Goal: Task Accomplishment & Management: Use online tool/utility

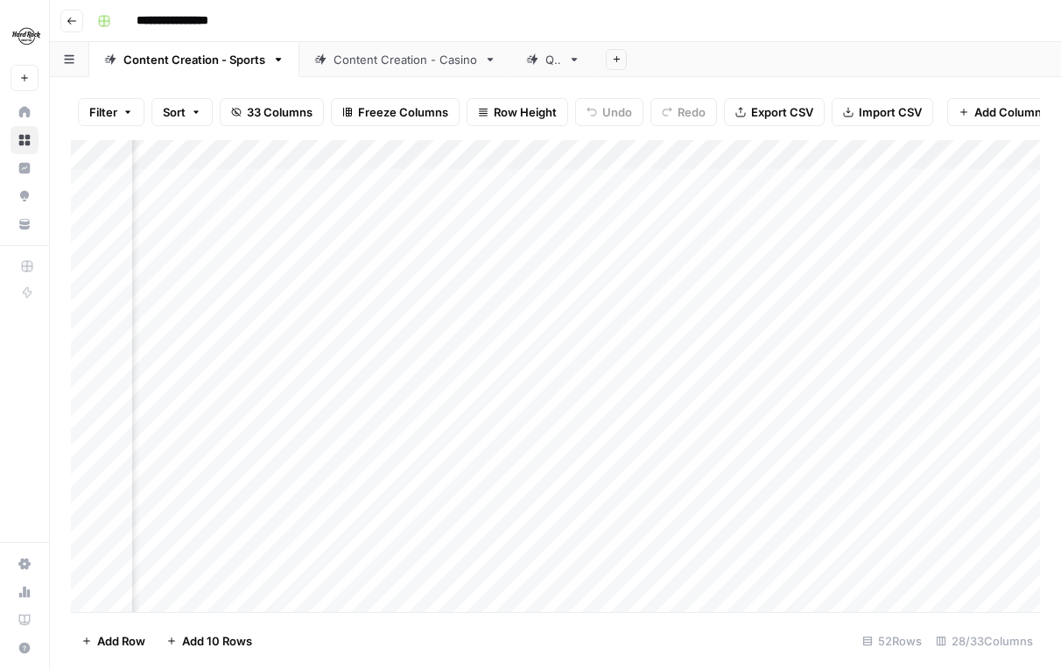
scroll to position [0, 233]
click at [511, 60] on link "QA" at bounding box center [553, 59] width 84 height 35
click at [398, 79] on div "Filter Sort 25 Columns Freeze Columns Row Height Undo Redo Export CSV Import CS…" at bounding box center [555, 373] width 1011 height 592
click at [398, 65] on div "Content Creation - Casino" at bounding box center [406, 60] width 144 height 18
click at [64, 68] on button "button" at bounding box center [69, 59] width 39 height 34
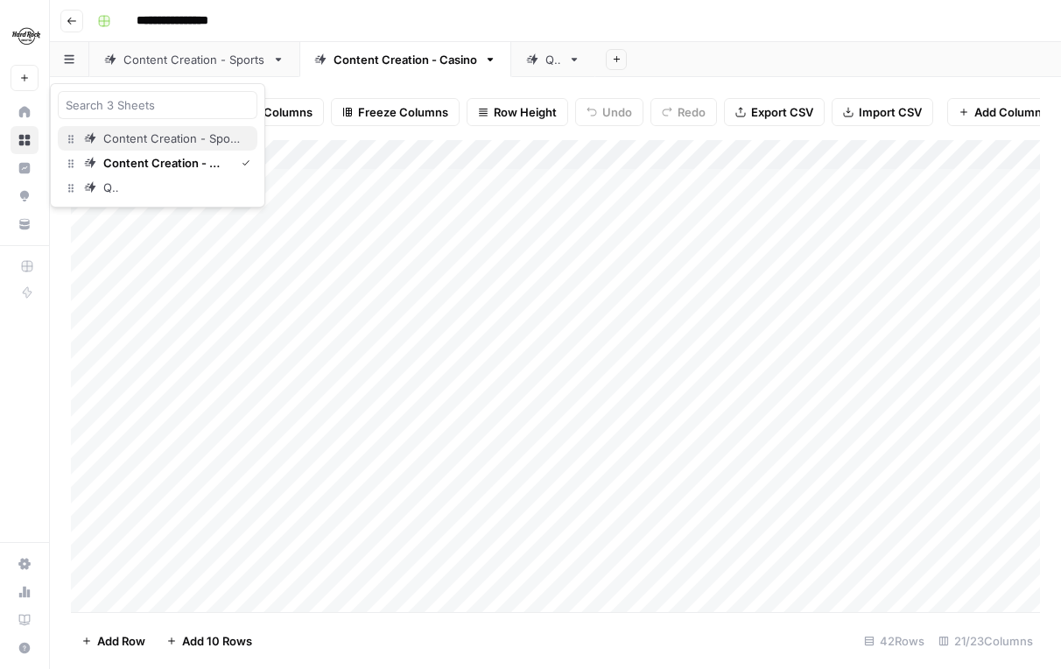
click at [155, 138] on div "Content Creation - Sports" at bounding box center [173, 139] width 140 height 18
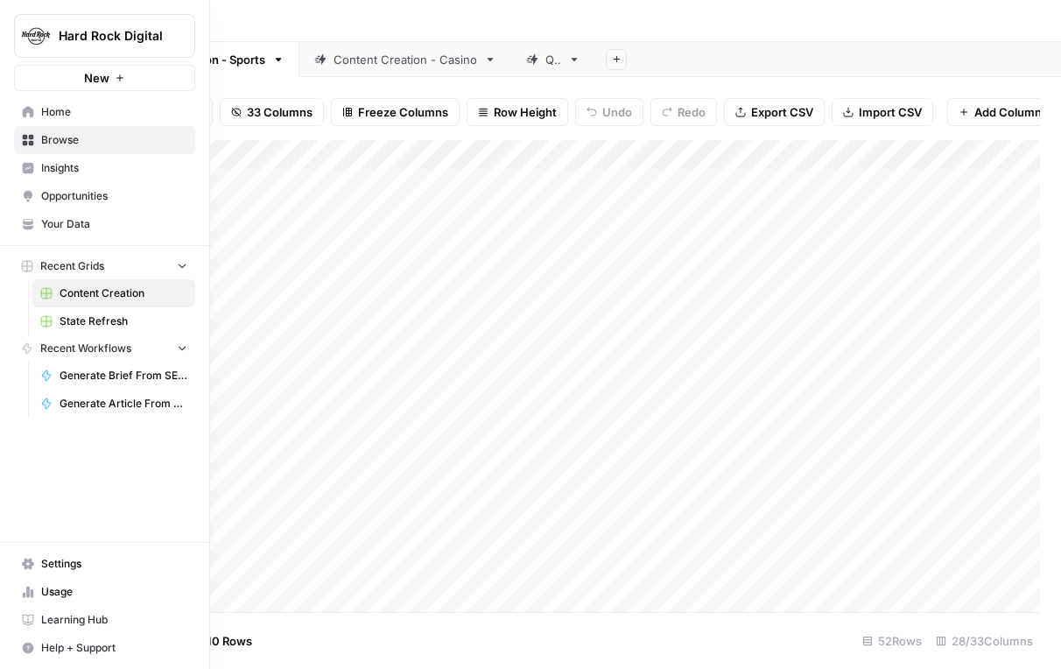
click at [80, 69] on button "New" at bounding box center [104, 78] width 181 height 26
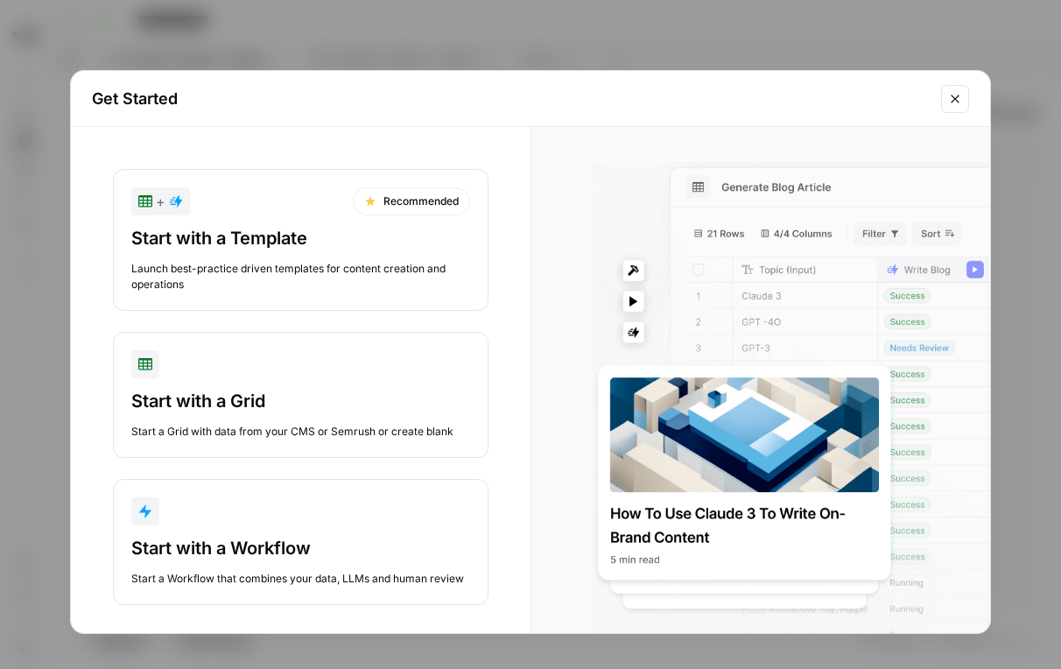
click at [958, 96] on icon "Close modal" at bounding box center [955, 99] width 14 height 14
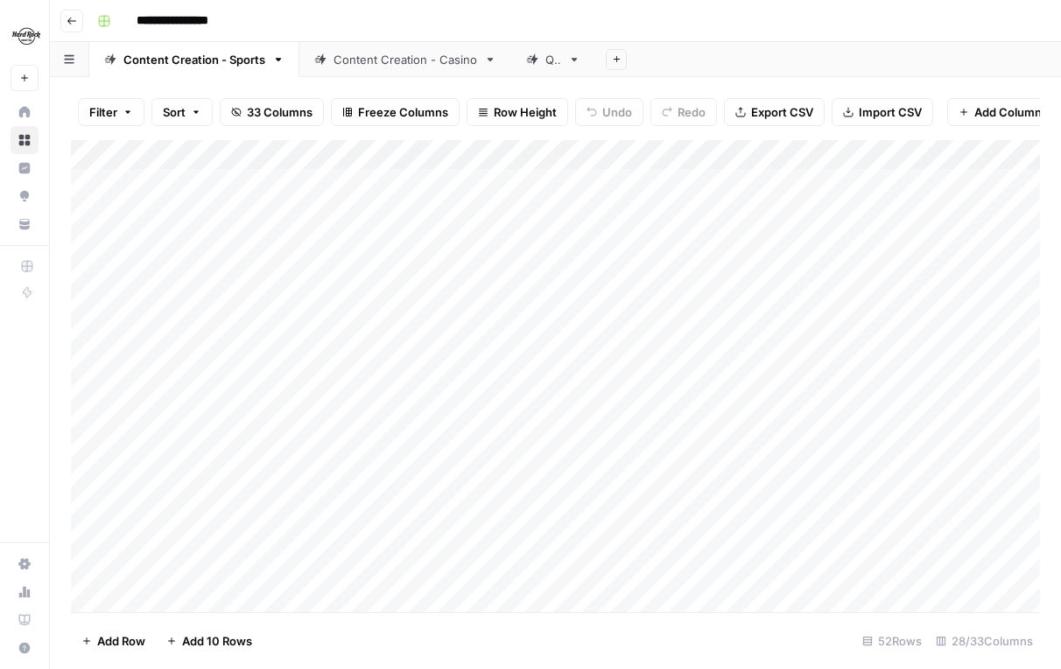
click at [79, 63] on button "button" at bounding box center [69, 59] width 39 height 34
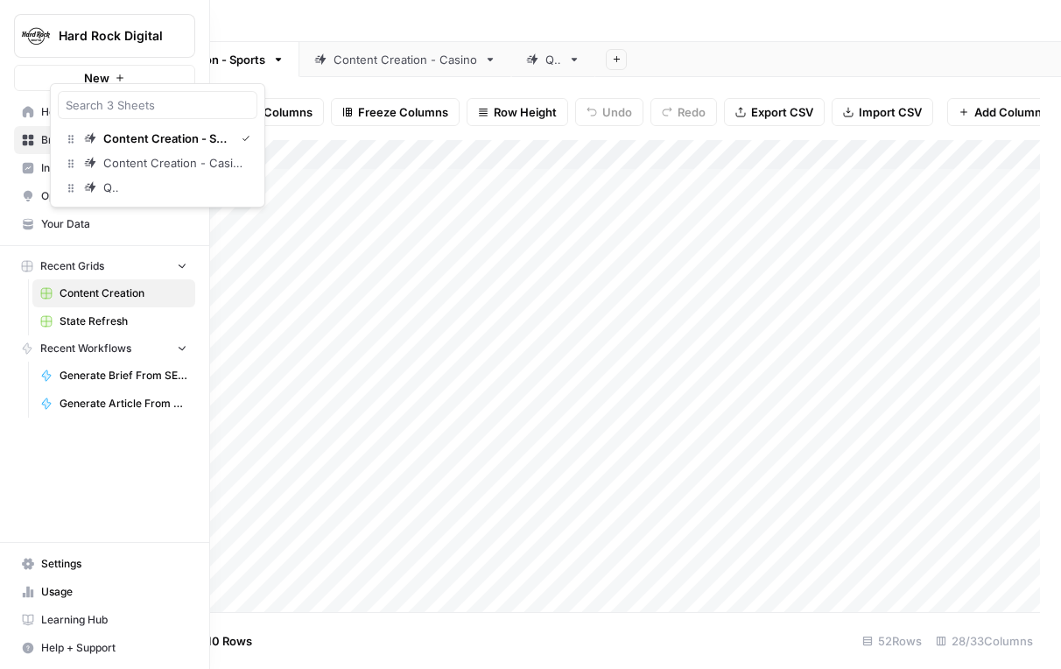
click at [18, 137] on link "Browse" at bounding box center [104, 140] width 181 height 28
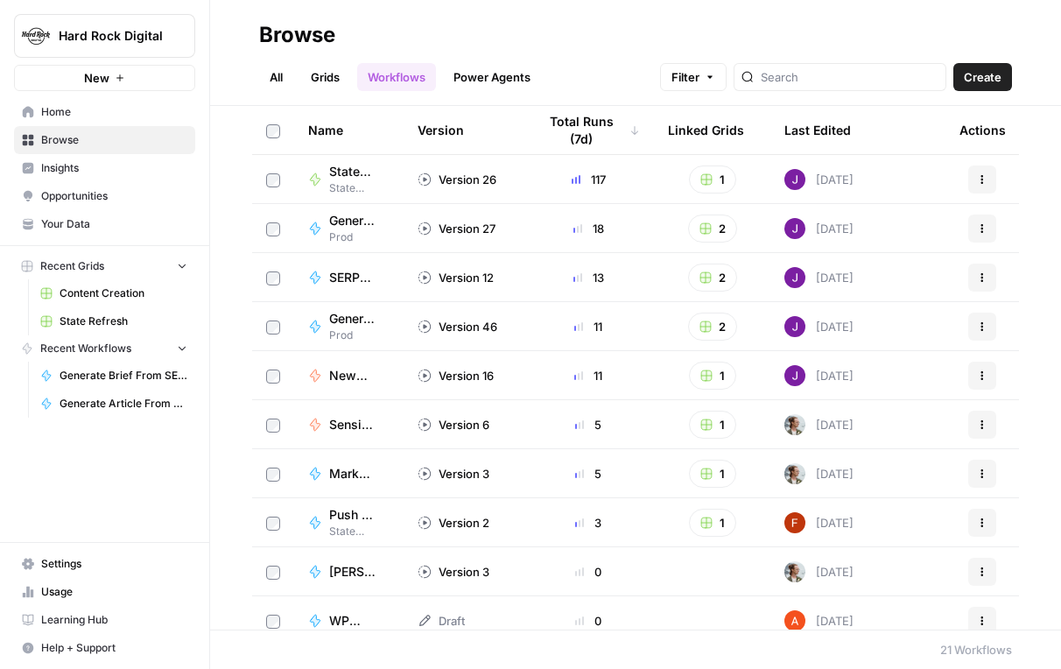
click at [115, 326] on span "State Refresh" at bounding box center [124, 321] width 128 height 16
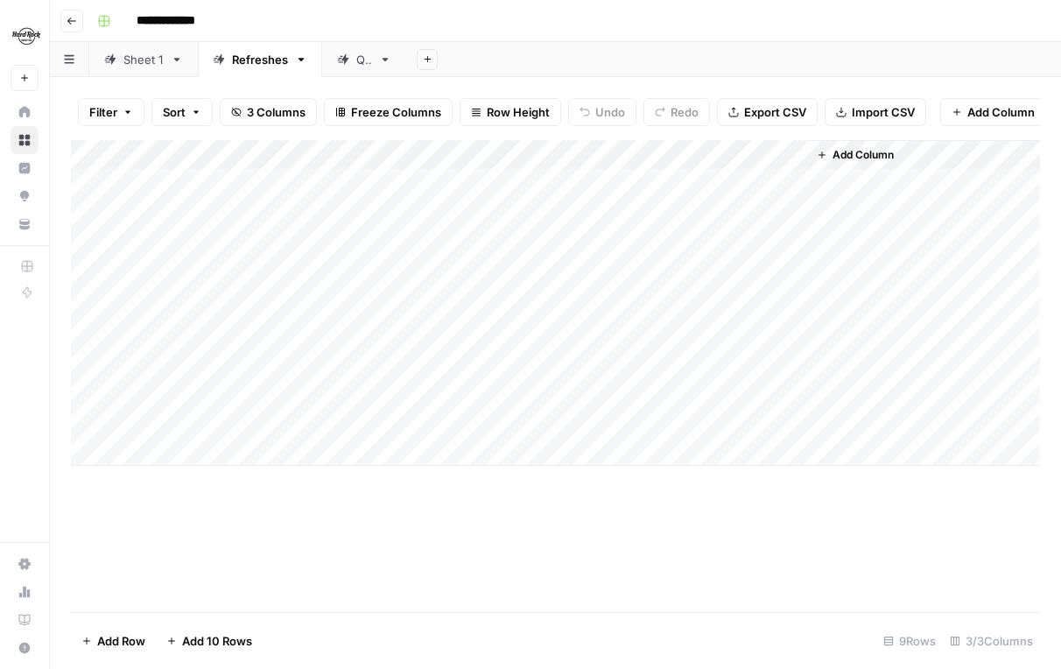
click at [105, 116] on span "Filter" at bounding box center [103, 112] width 28 height 18
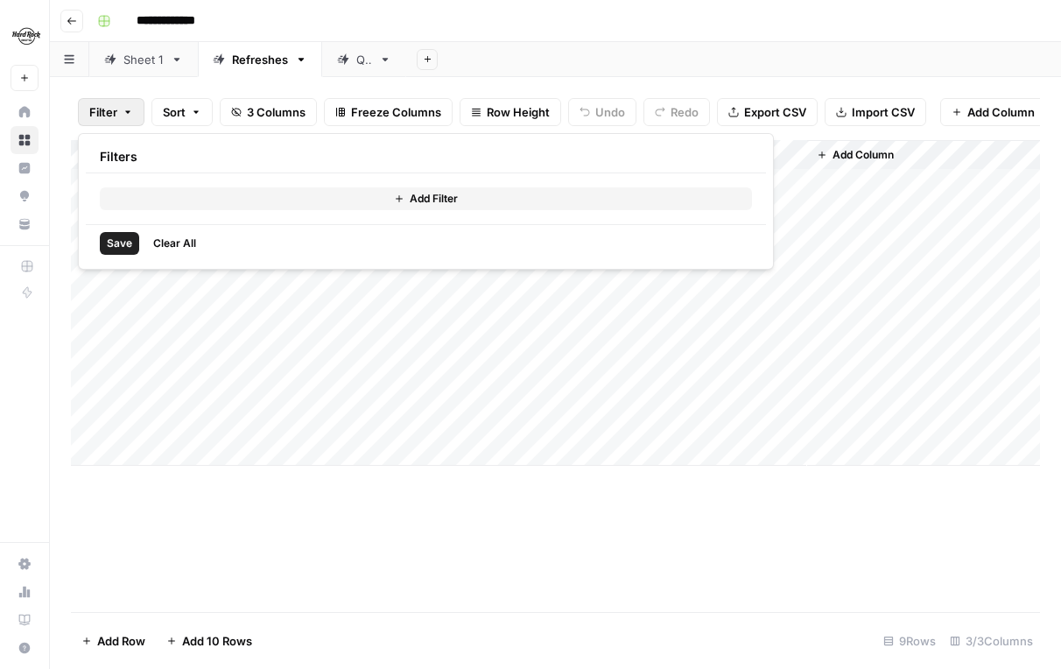
click at [435, 197] on span "Add Filter" at bounding box center [434, 199] width 48 height 16
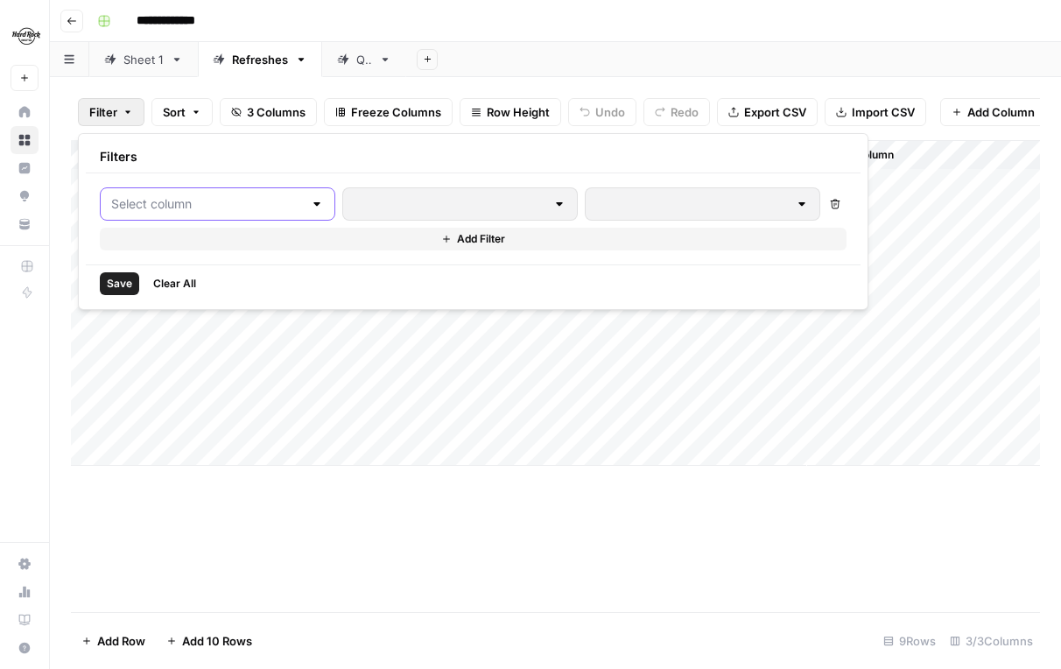
click at [243, 209] on input "text" at bounding box center [207, 204] width 192 height 18
click at [224, 292] on span "Output" at bounding box center [209, 297] width 146 height 18
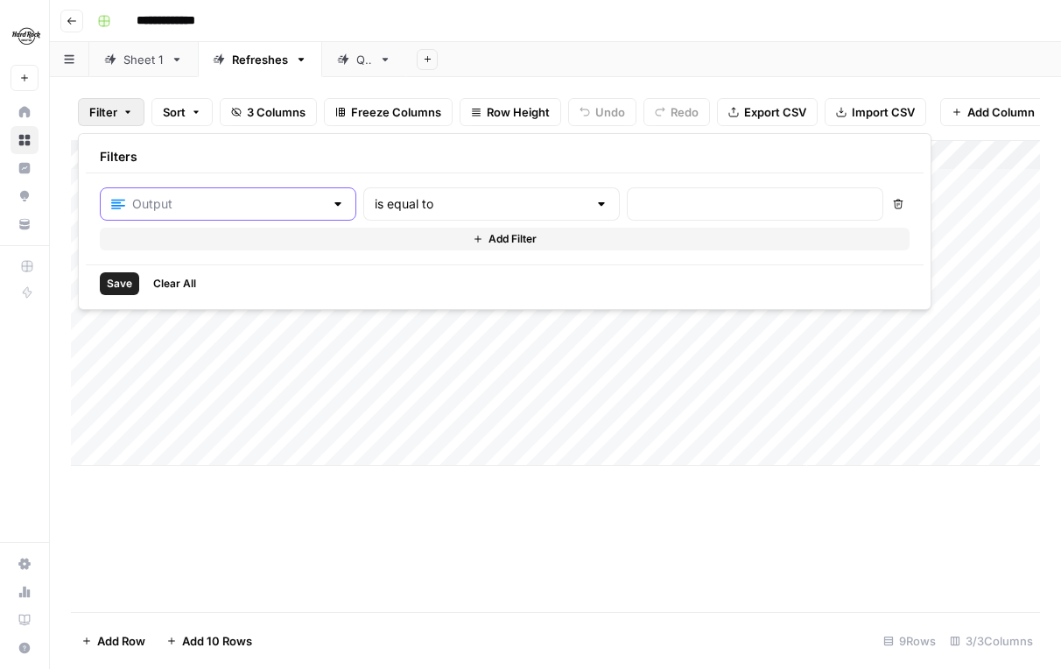
click at [258, 204] on input "text" at bounding box center [228, 204] width 192 height 18
click at [251, 247] on span "URL" at bounding box center [208, 248] width 148 height 18
click at [645, 215] on div at bounding box center [750, 203] width 255 height 33
click at [473, 197] on input "text" at bounding box center [478, 204] width 211 height 18
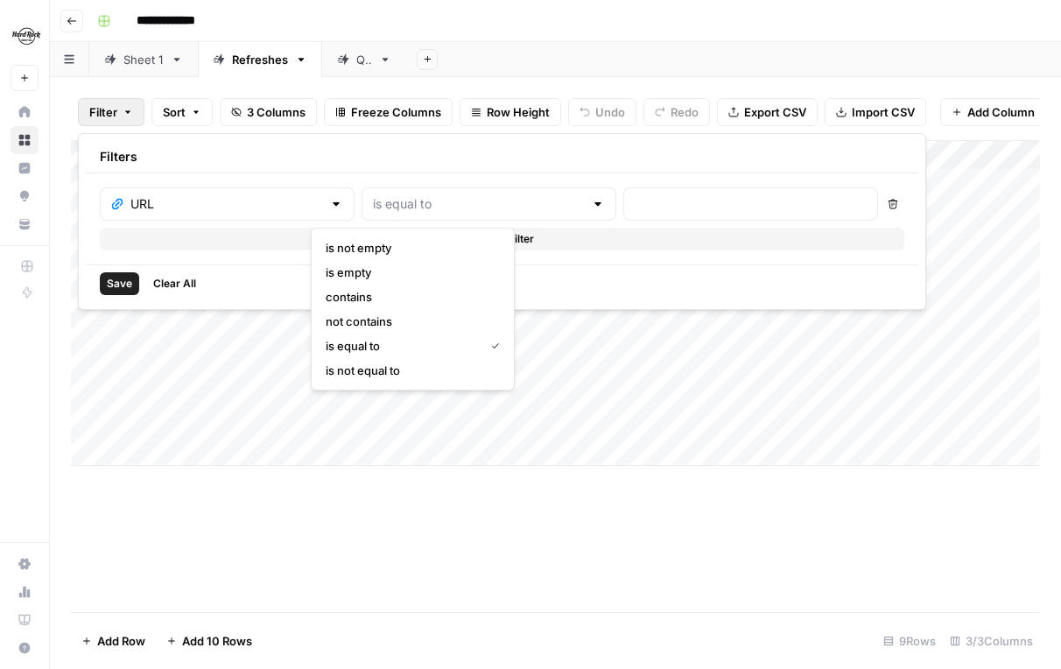
click at [581, 272] on div "Save Clear All" at bounding box center [502, 283] width 833 height 38
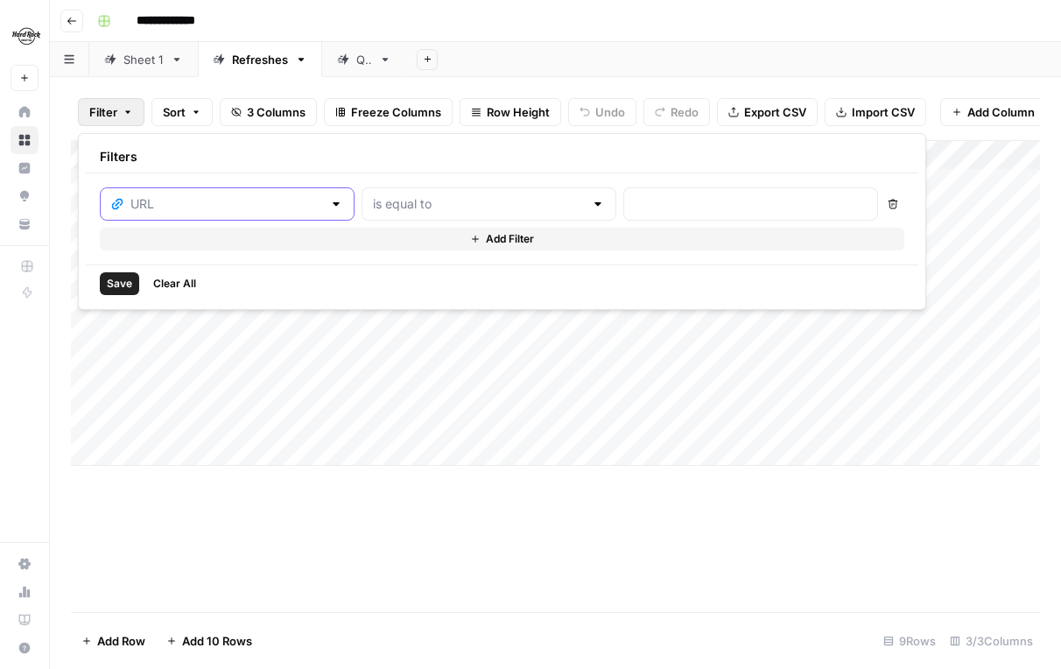
click at [205, 212] on input "text" at bounding box center [226, 204] width 192 height 18
click at [373, 206] on input "text" at bounding box center [478, 204] width 211 height 18
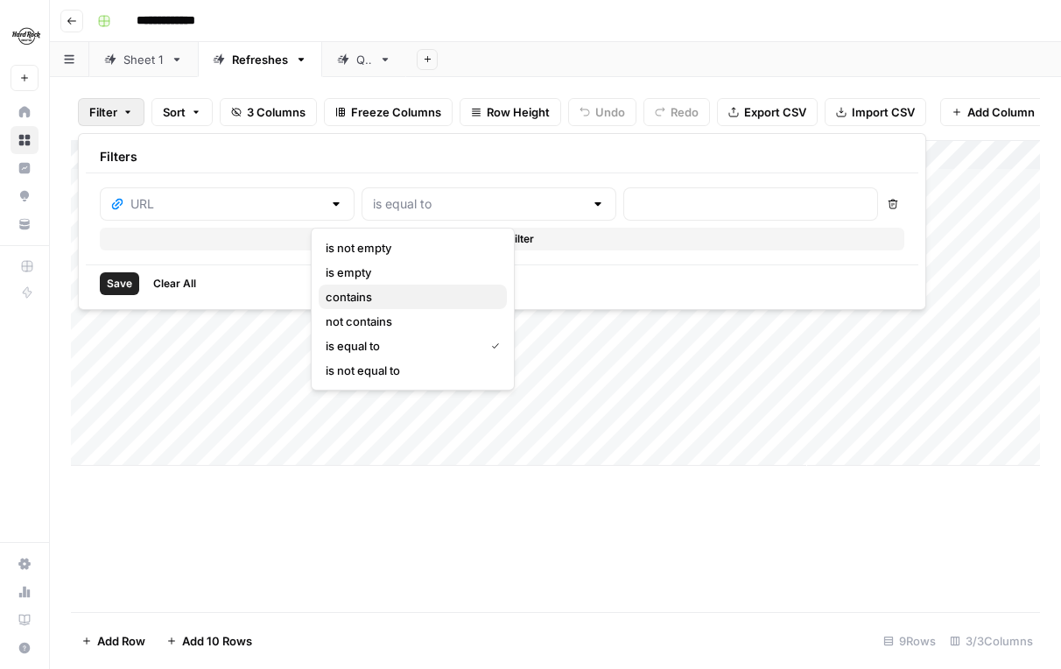
click at [370, 299] on span "contains" at bounding box center [409, 297] width 167 height 18
type input "contains"
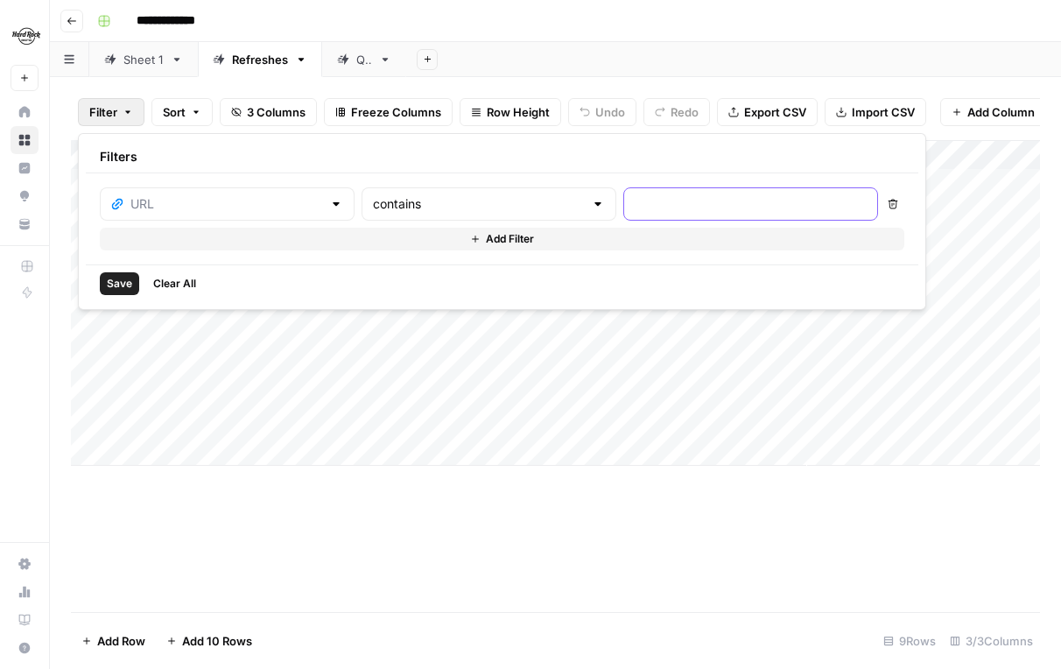
click at [664, 205] on input "text" at bounding box center [751, 204] width 232 height 18
click at [163, 282] on span "Clear All" at bounding box center [174, 284] width 43 height 16
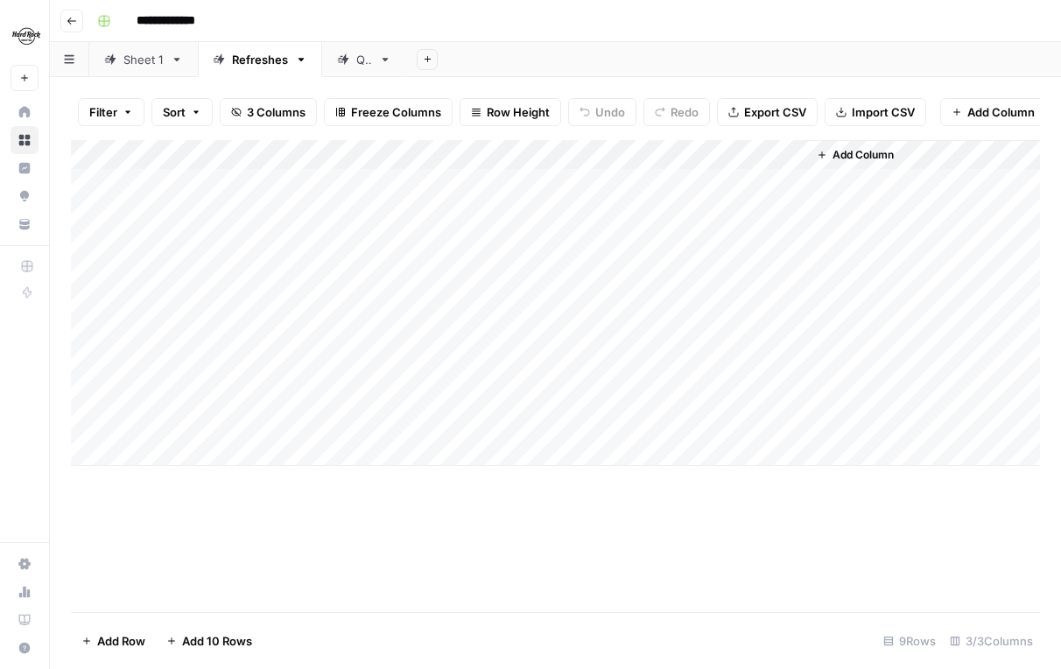
click at [690, 592] on div "Add Column" at bounding box center [555, 376] width 969 height 472
click at [137, 61] on div "Sheet 1" at bounding box center [143, 60] width 40 height 18
click at [363, 66] on div "QA" at bounding box center [364, 60] width 16 height 18
click at [278, 65] on div "Refreshes" at bounding box center [260, 60] width 56 height 18
click at [150, 59] on div "Sheet 1" at bounding box center [143, 60] width 40 height 18
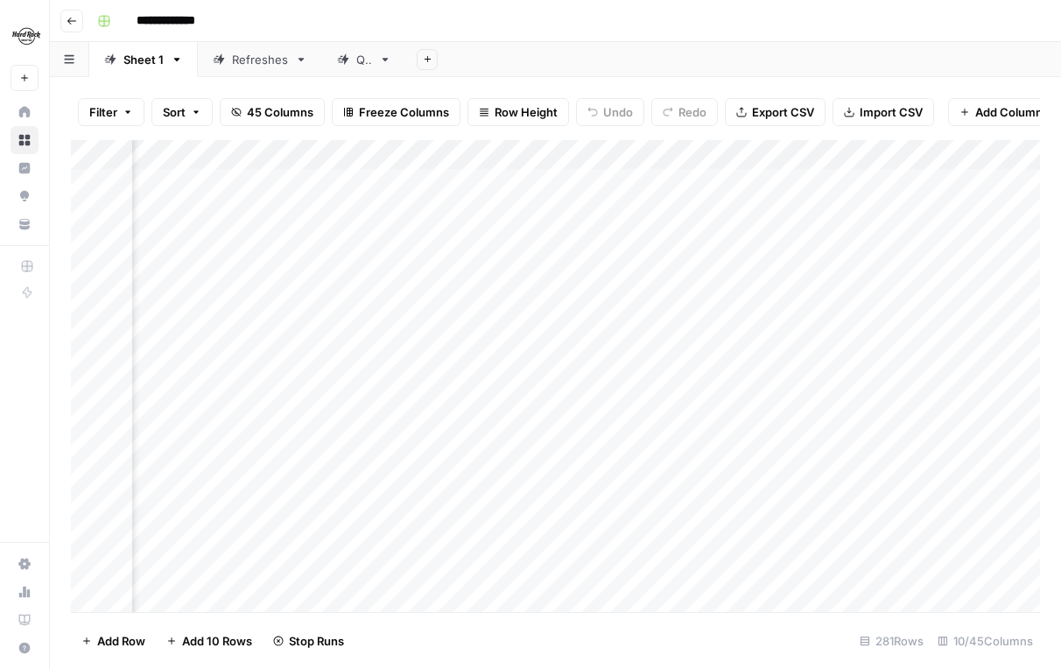
scroll to position [1, 0]
click at [109, 105] on span "Filter" at bounding box center [103, 112] width 28 height 18
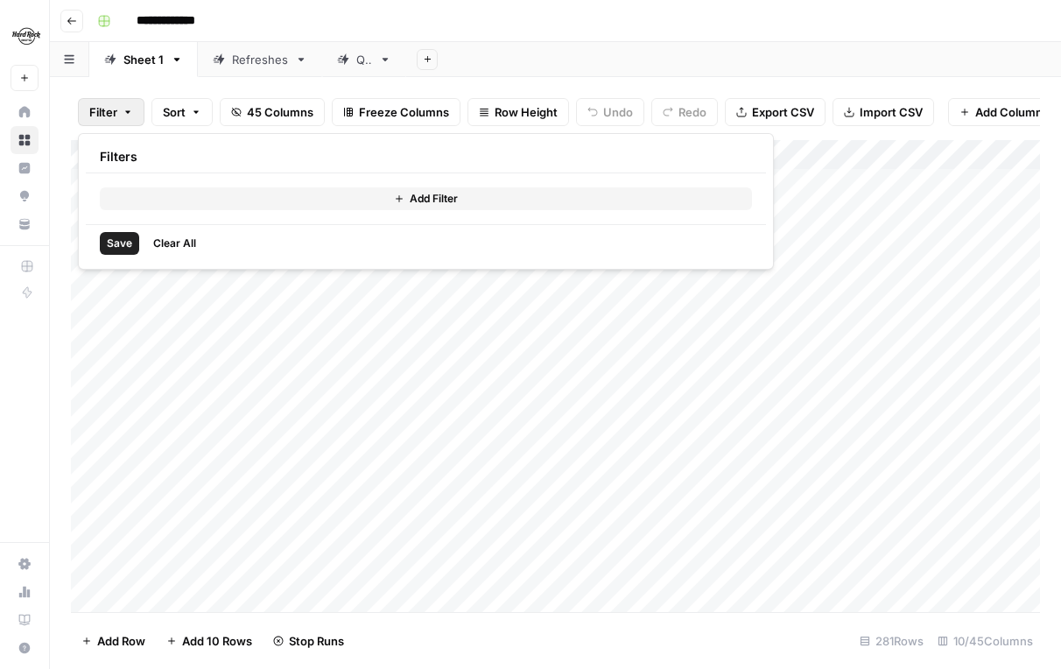
click at [437, 208] on button "Add Filter" at bounding box center [426, 198] width 652 height 23
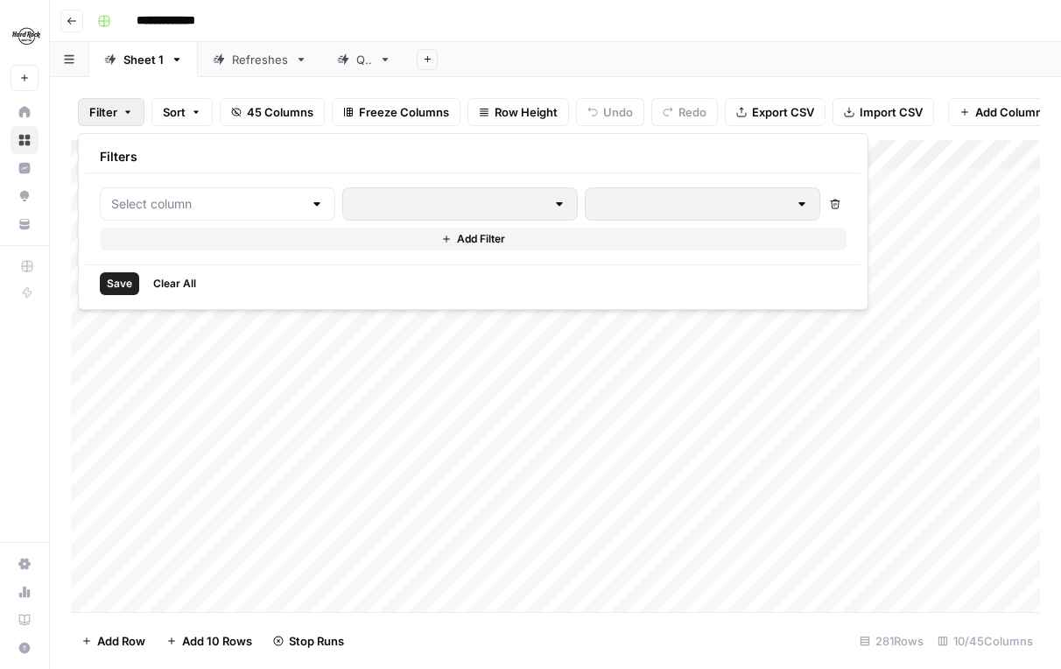
click at [310, 210] on div at bounding box center [317, 204] width 14 height 18
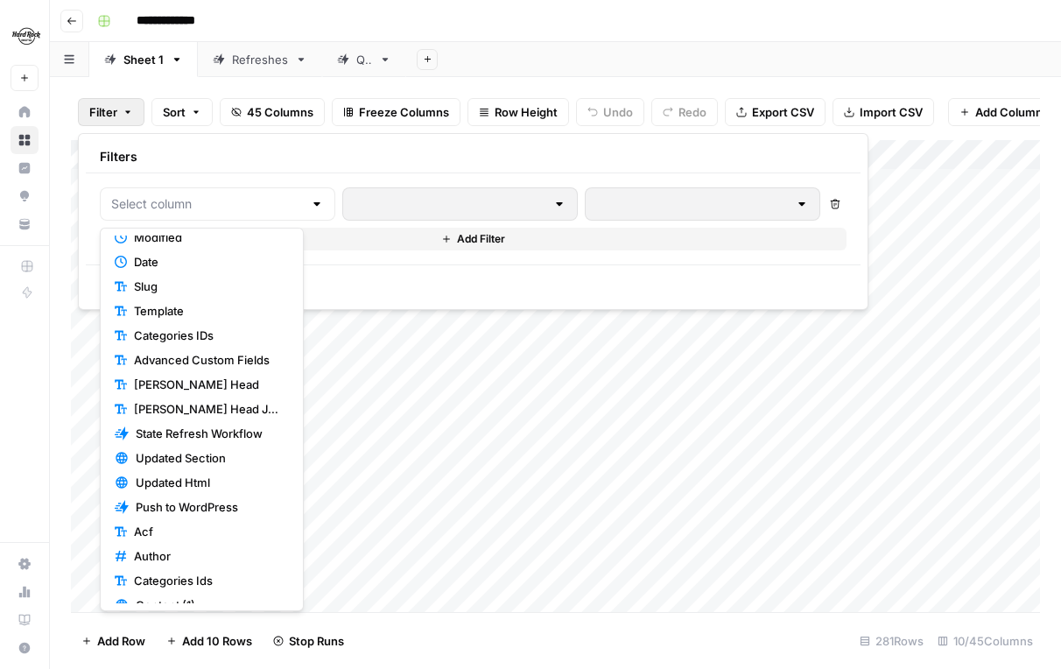
scroll to position [284, 0]
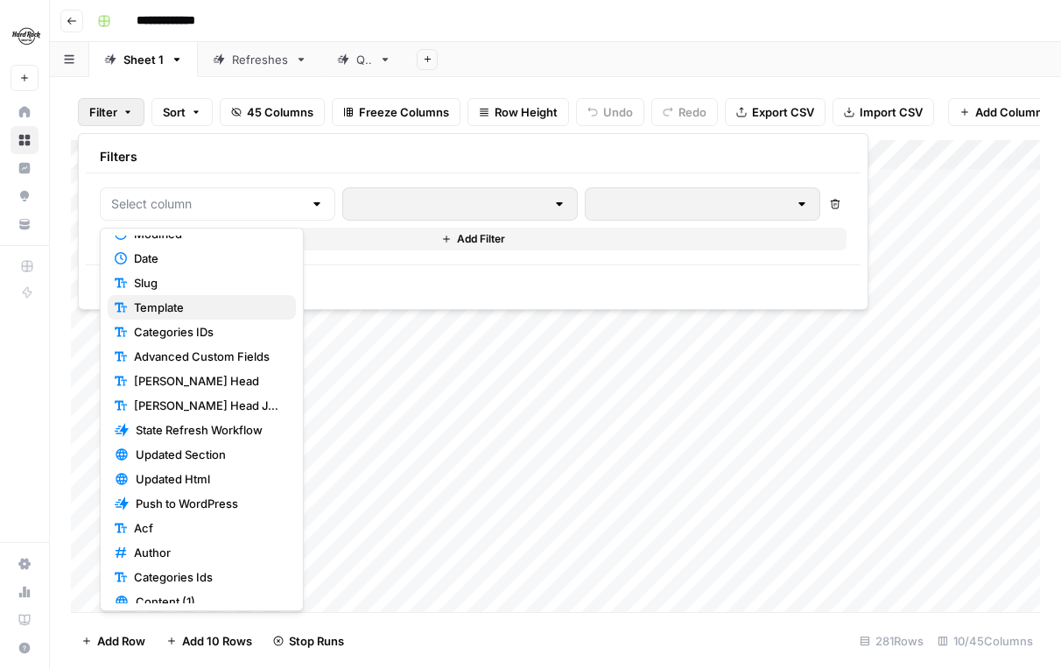
click at [199, 313] on span "Template" at bounding box center [208, 308] width 148 height 18
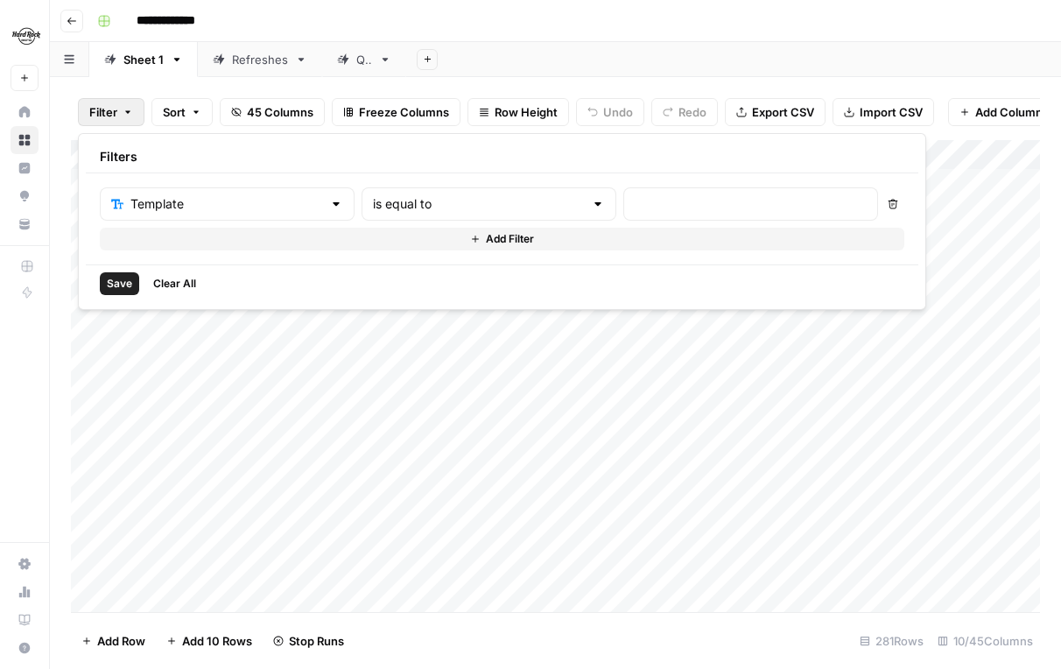
click at [888, 204] on icon "button" at bounding box center [893, 204] width 11 height 11
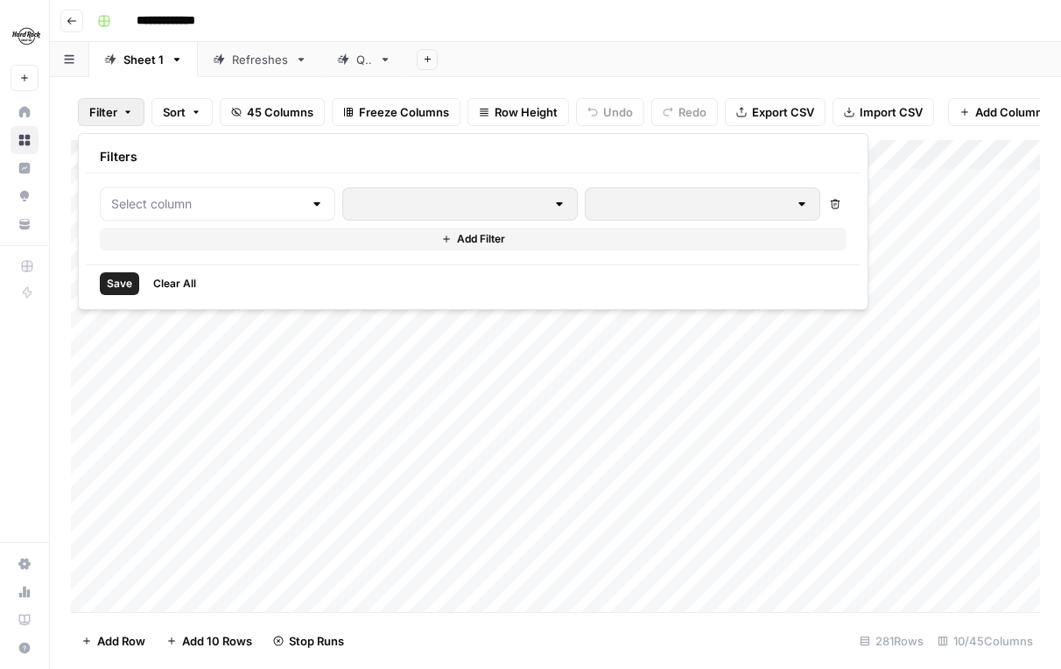
click at [170, 277] on span "Clear All" at bounding box center [174, 284] width 43 height 16
click at [130, 110] on icon "button" at bounding box center [128, 112] width 11 height 11
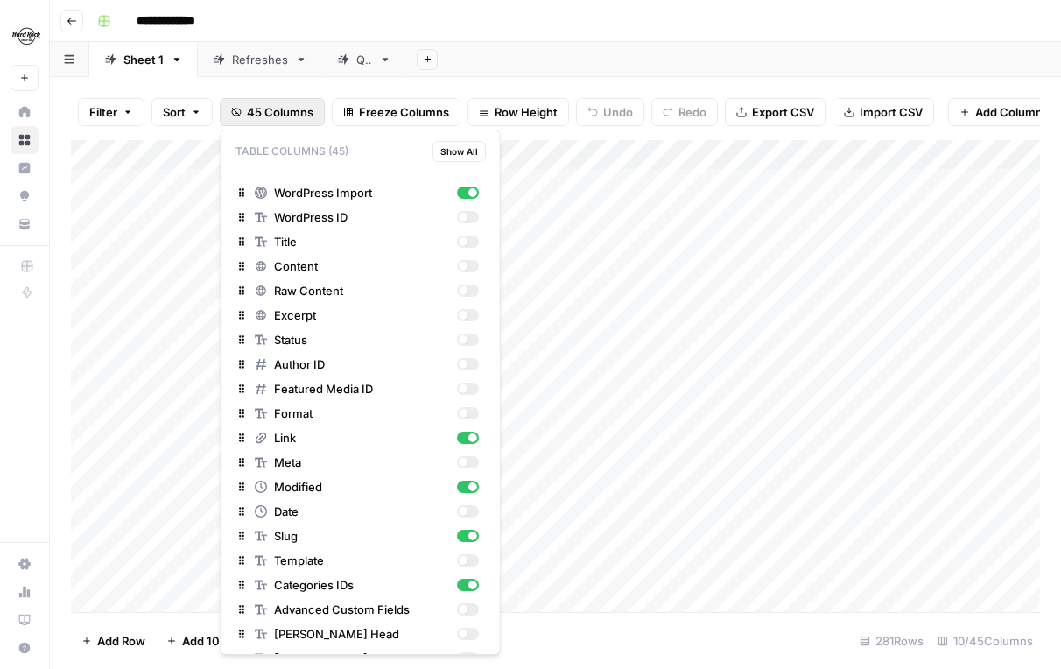
click at [290, 112] on span "45 Columns" at bounding box center [280, 112] width 67 height 18
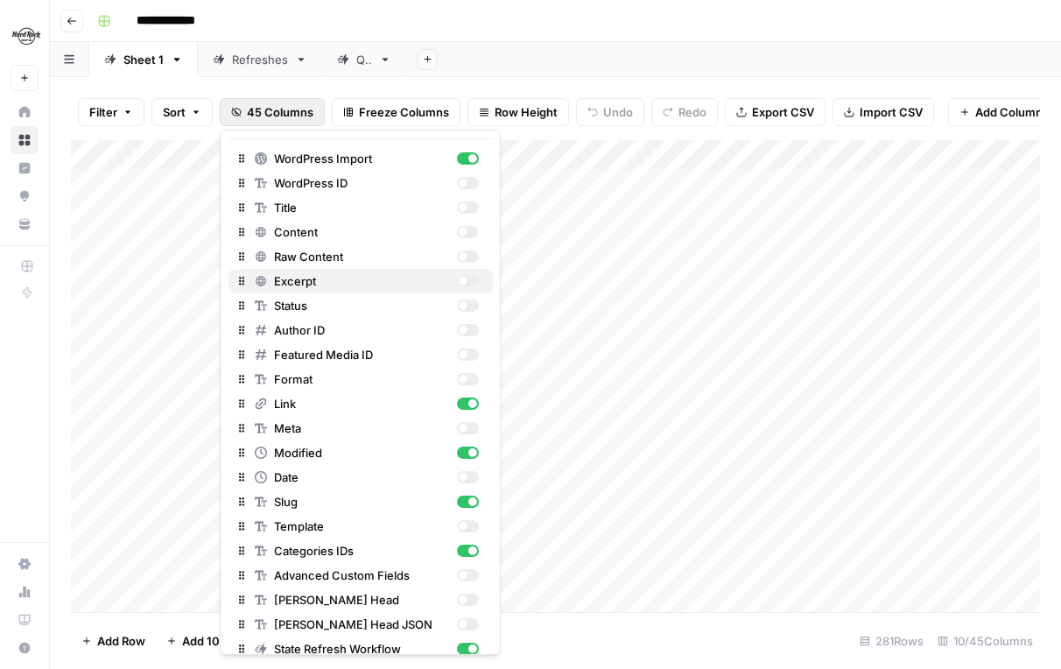
scroll to position [0, 0]
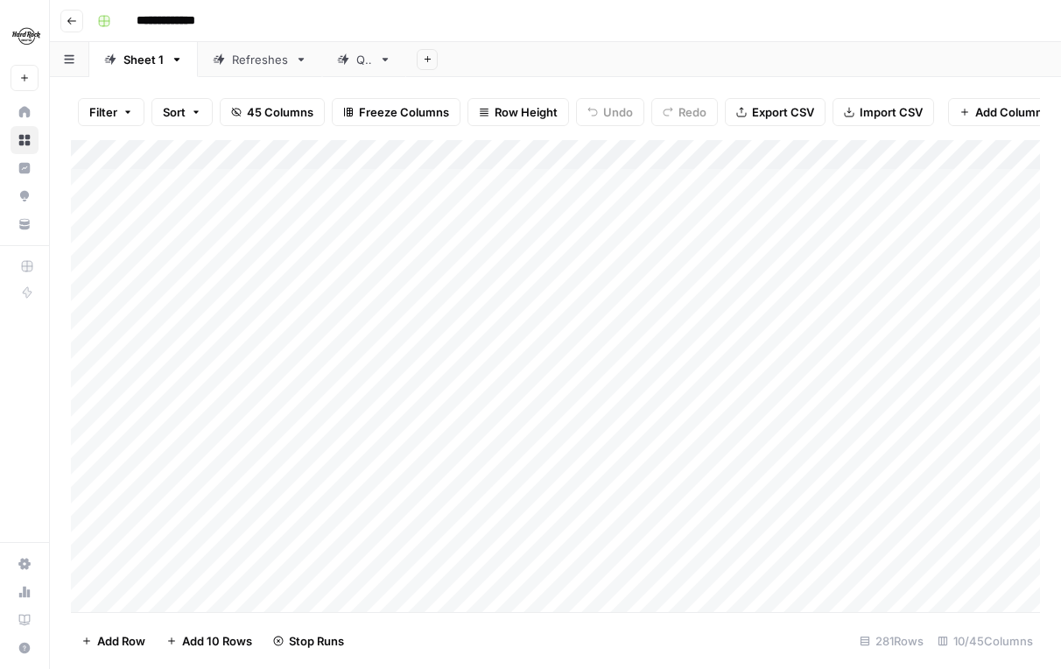
click at [532, 50] on div "Add Sheet" at bounding box center [733, 59] width 655 height 35
click at [587, 182] on div "Add Column" at bounding box center [555, 376] width 969 height 472
click at [612, 180] on div "Add Column" at bounding box center [555, 376] width 969 height 472
